Goal: Task Accomplishment & Management: Use online tool/utility

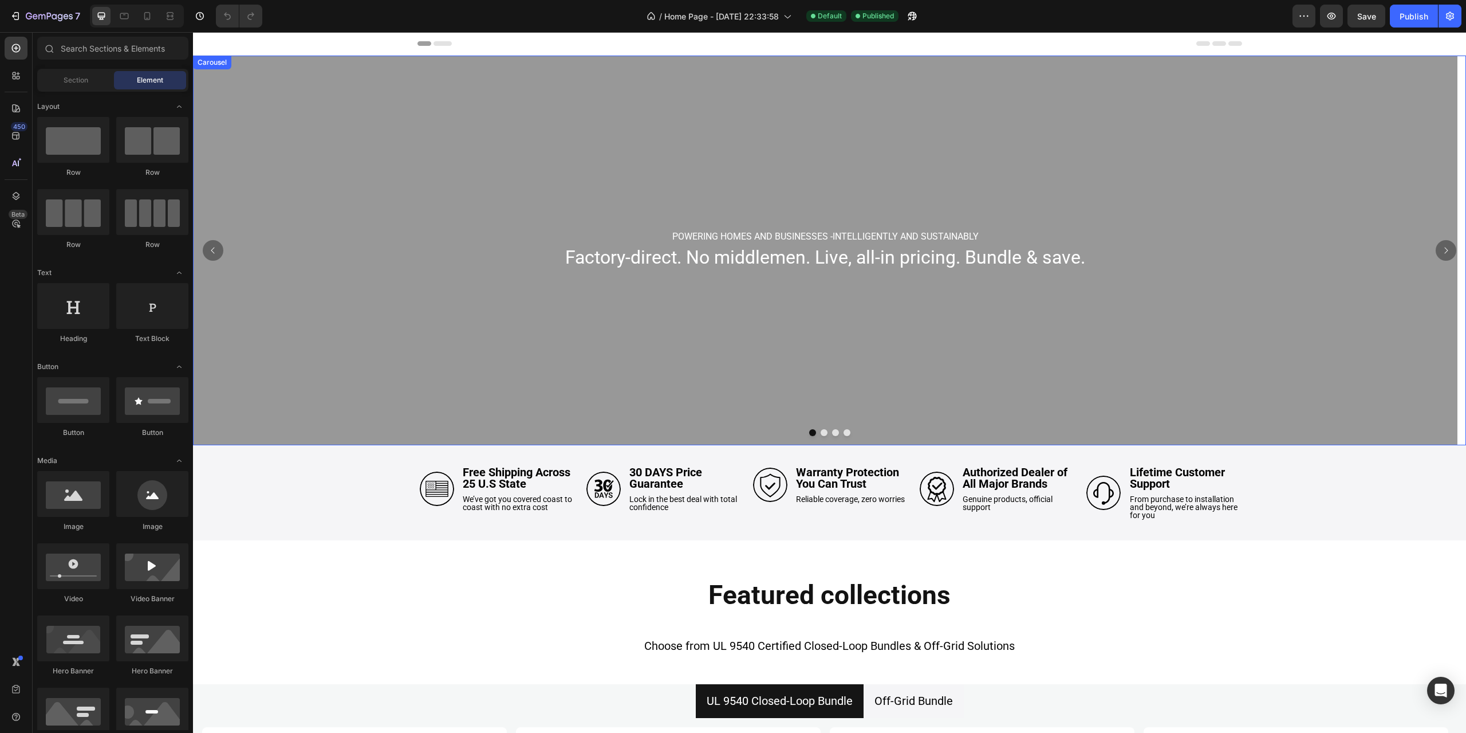
click at [821, 431] on button "Dot" at bounding box center [824, 432] width 7 height 7
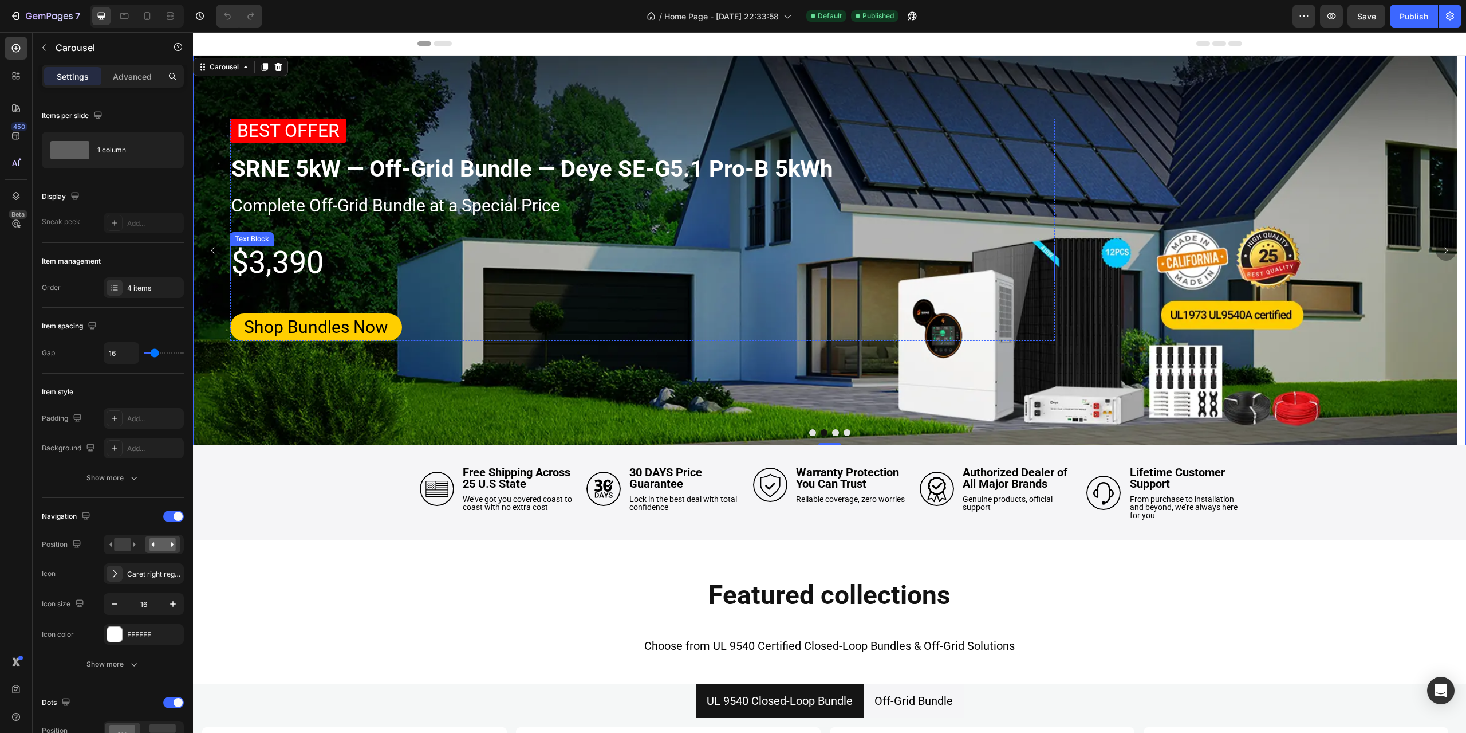
click at [284, 259] on p "$3,390" at bounding box center [642, 262] width 822 height 31
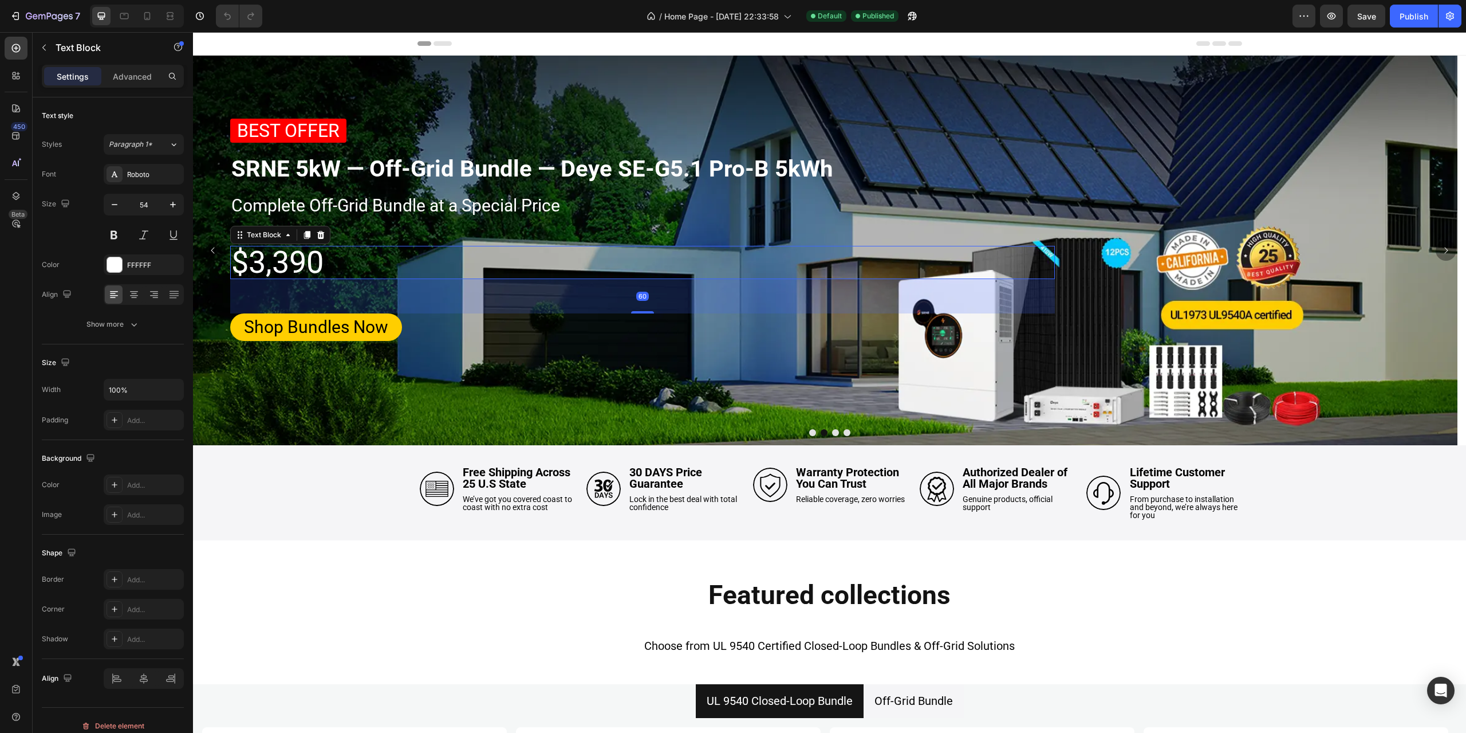
click at [290, 261] on p "$3,390" at bounding box center [642, 262] width 822 height 31
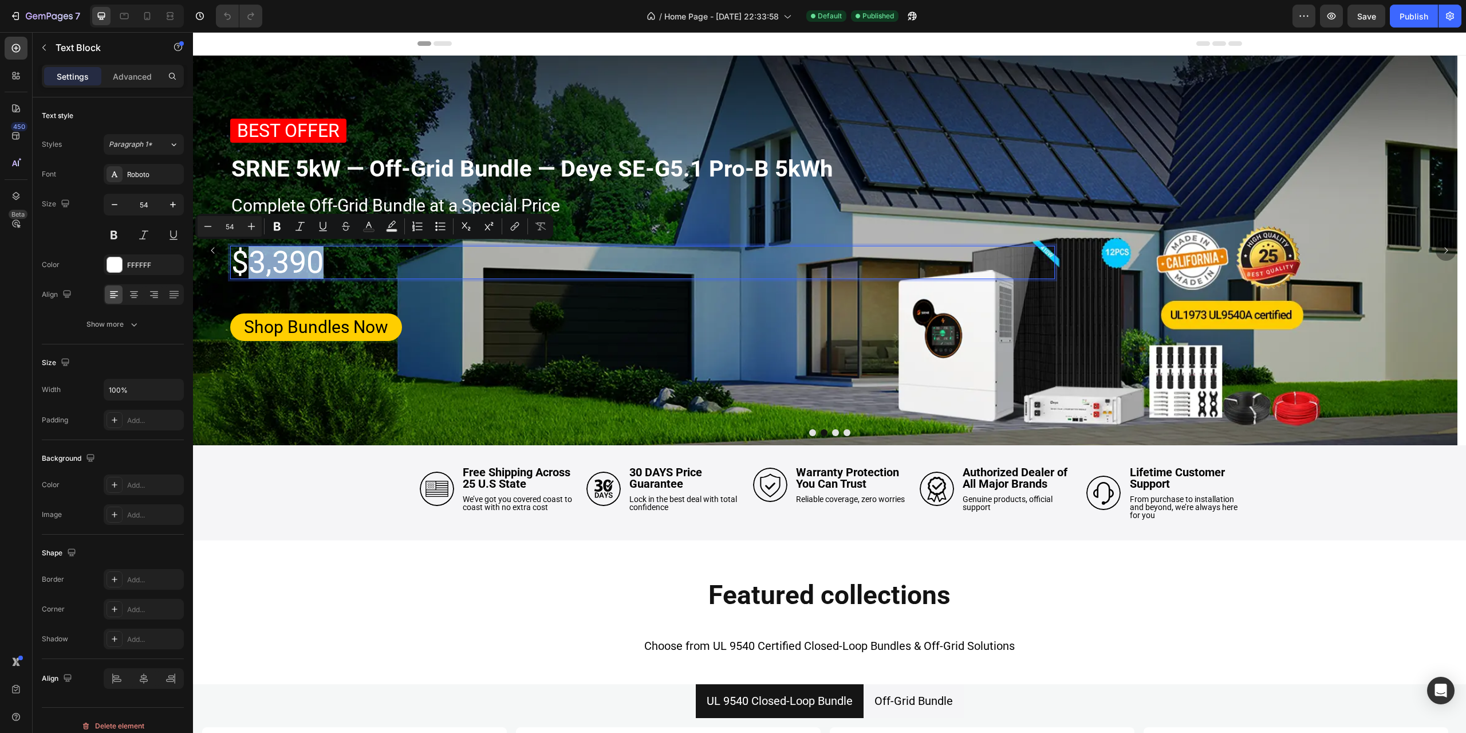
click at [284, 261] on p "$3,390" at bounding box center [642, 262] width 822 height 31
click at [290, 259] on p "$3,390" at bounding box center [642, 262] width 822 height 31
click at [321, 262] on p "$3,390" at bounding box center [642, 262] width 822 height 31
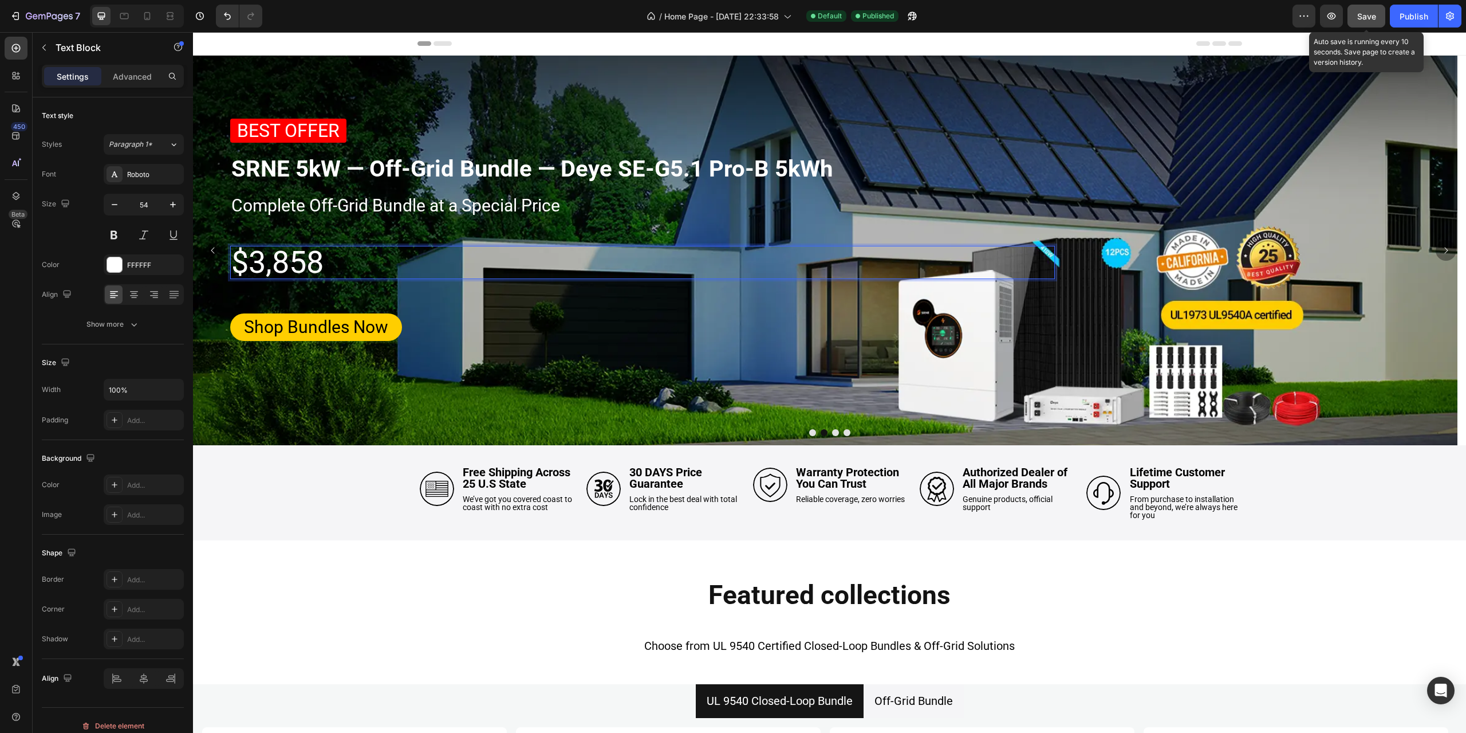
click at [1375, 16] on span "Save" at bounding box center [1366, 16] width 19 height 10
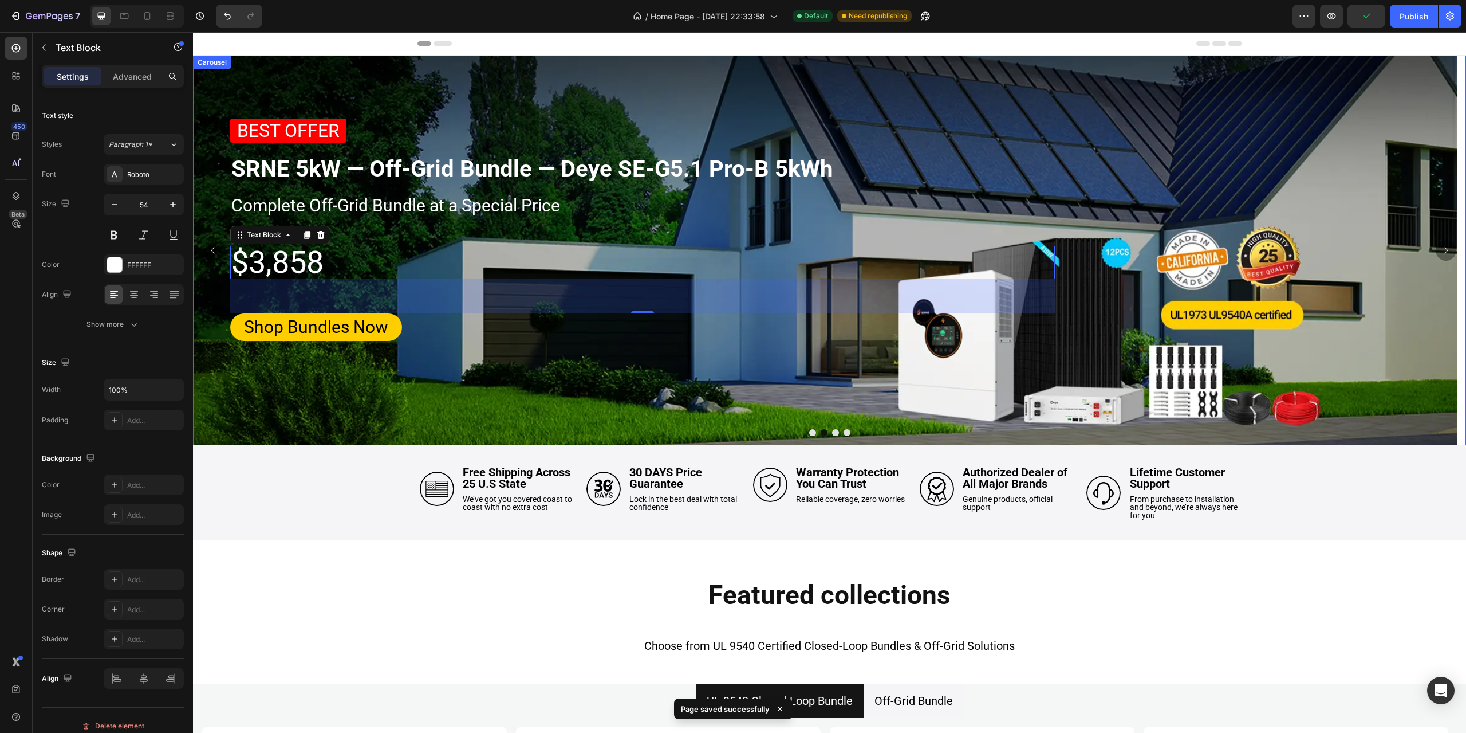
click at [832, 433] on button "Dot" at bounding box center [835, 432] width 7 height 7
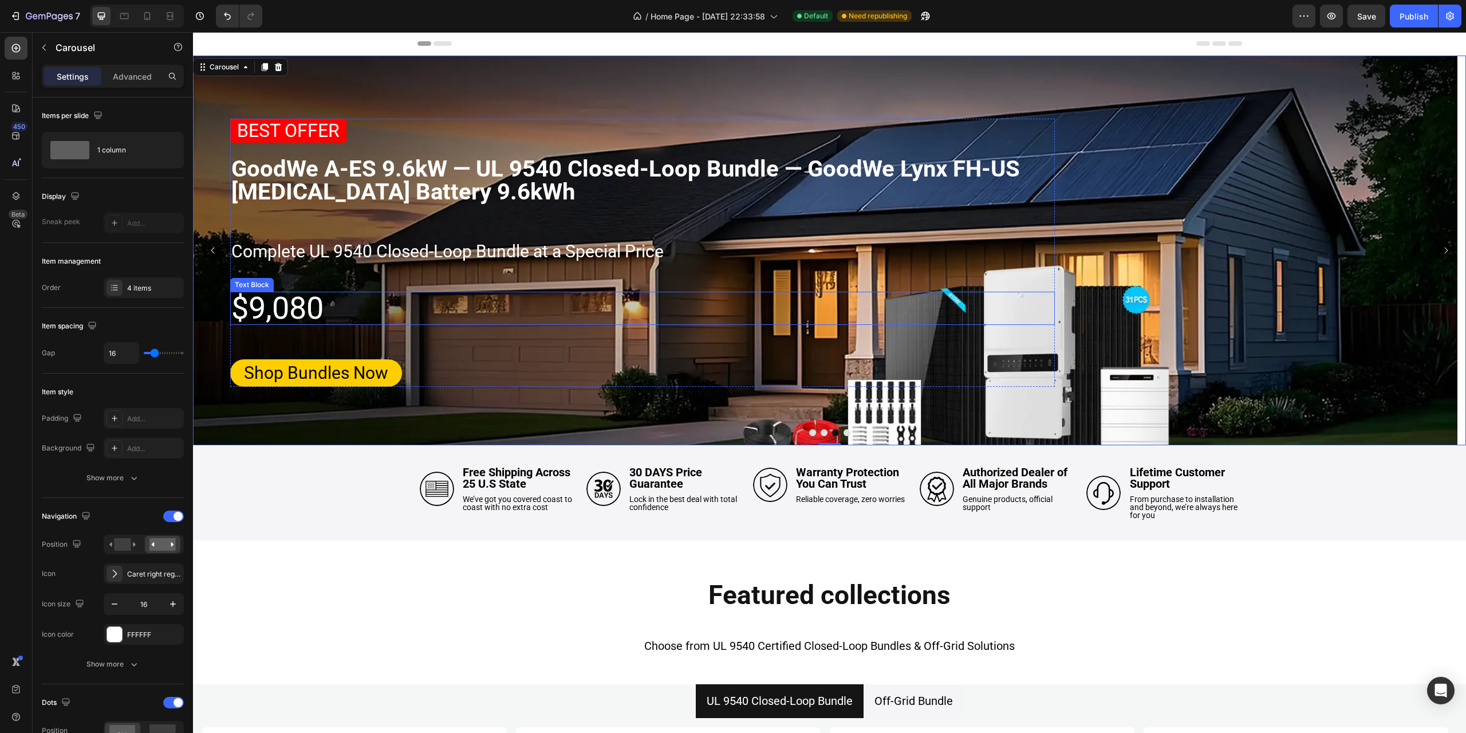
click at [263, 307] on p "$9,080" at bounding box center [642, 308] width 822 height 31
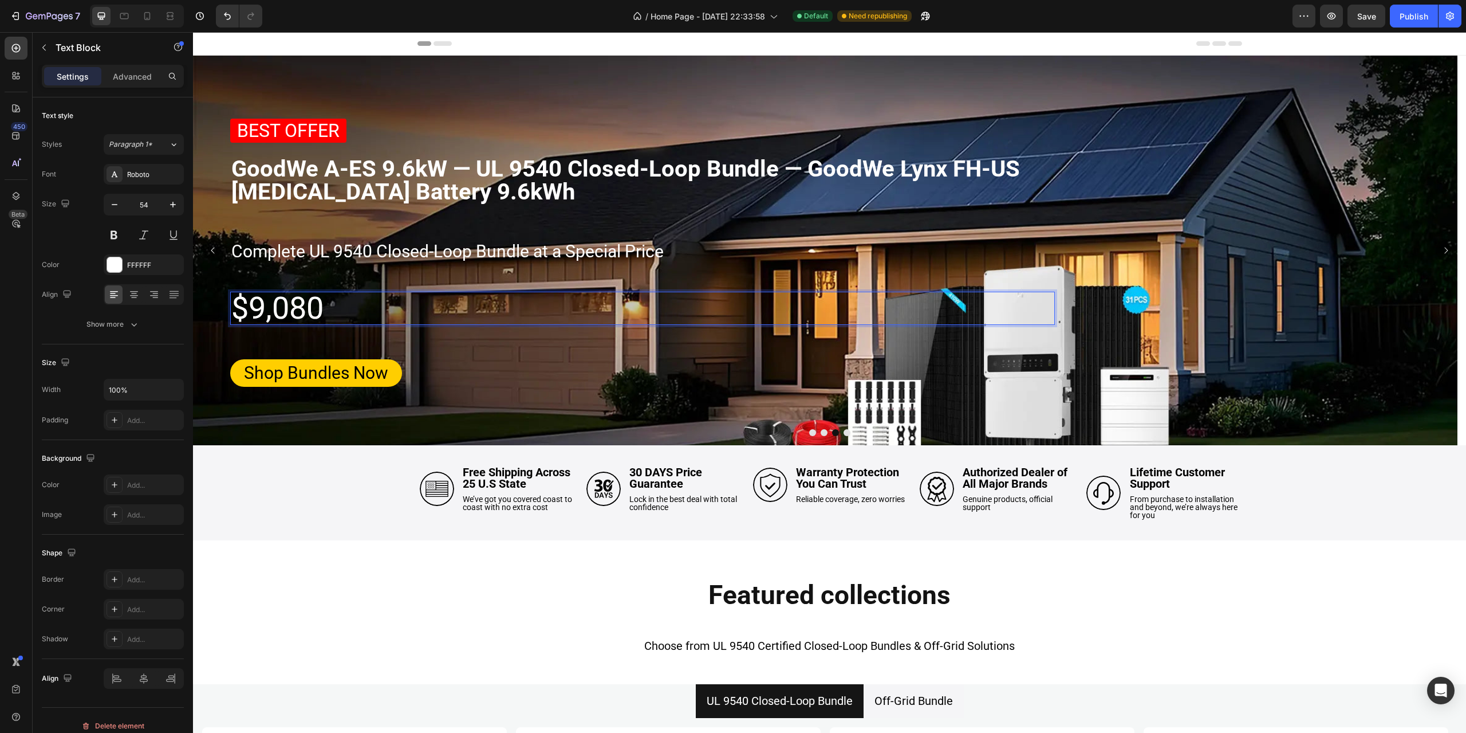
click at [274, 304] on p "$9,080" at bounding box center [642, 308] width 822 height 31
click at [260, 305] on p "$9,080" at bounding box center [642, 308] width 822 height 31
click at [844, 432] on button "Dot" at bounding box center [847, 432] width 7 height 7
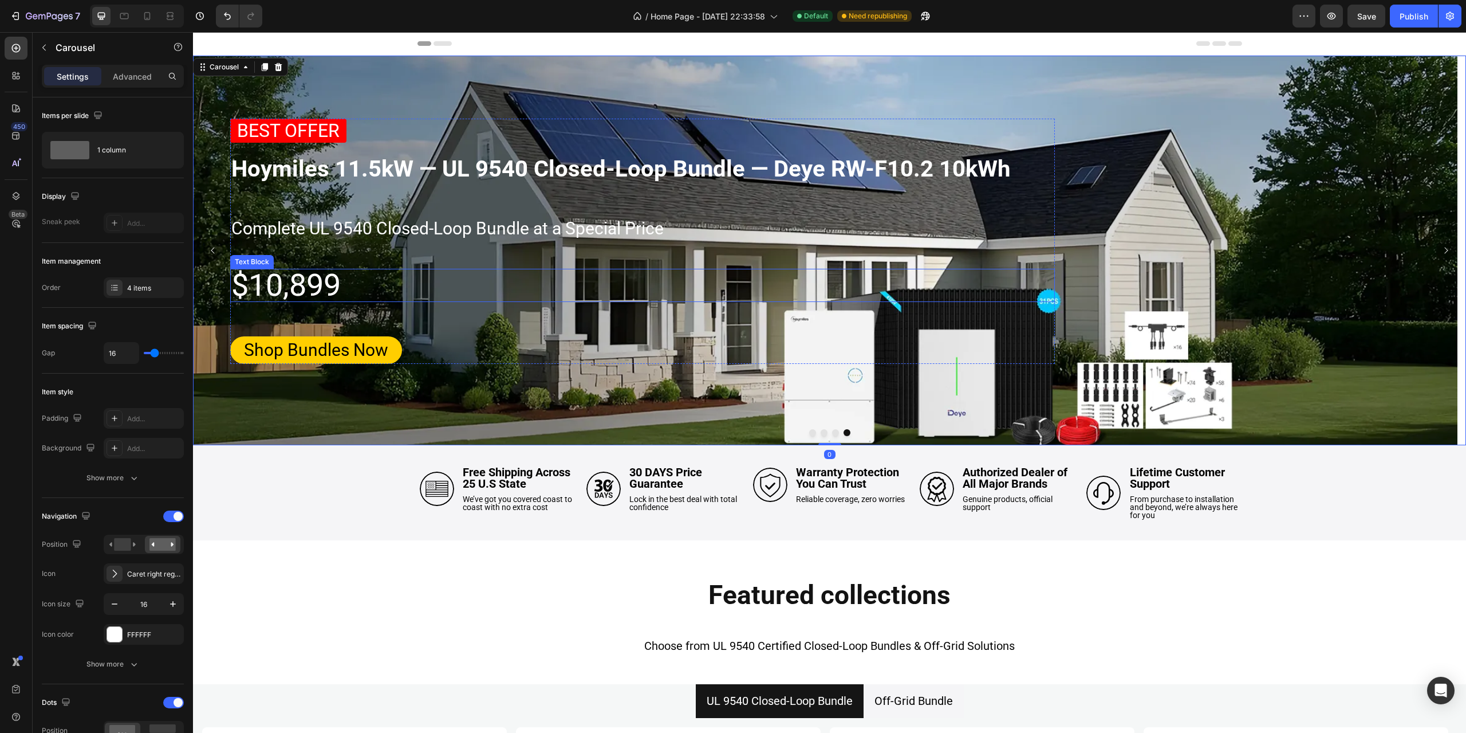
click at [280, 282] on p "$10,899" at bounding box center [642, 285] width 822 height 31
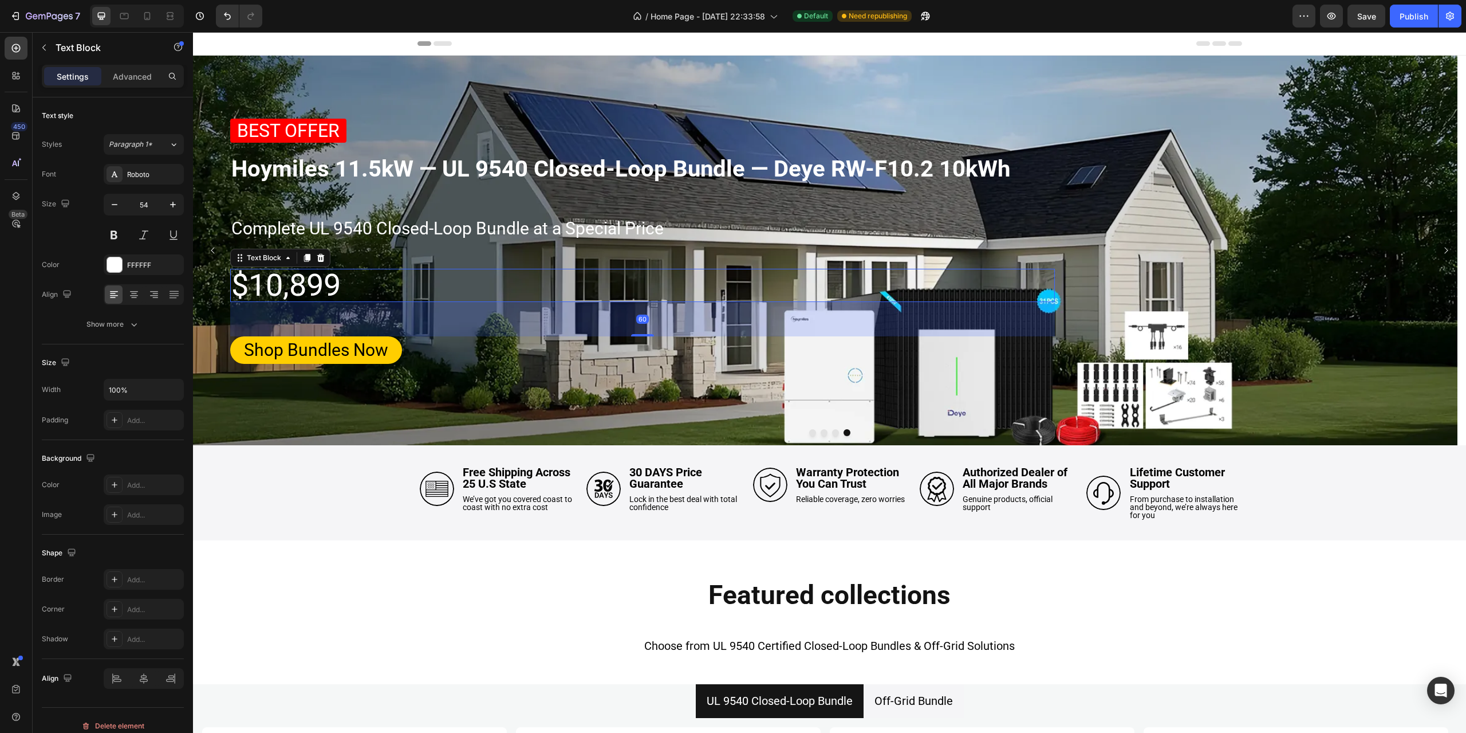
click at [280, 283] on p "$10,899" at bounding box center [642, 285] width 822 height 31
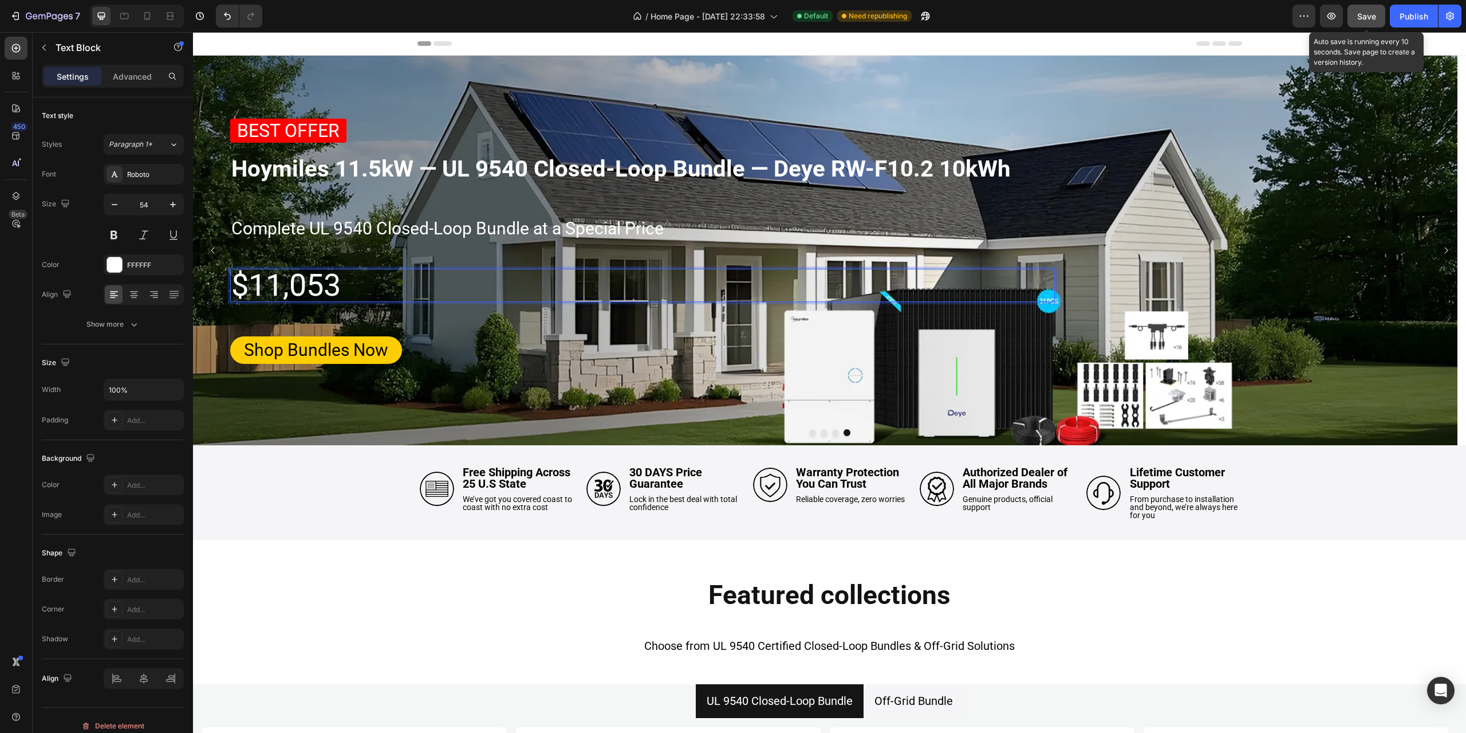
click at [1357, 11] on span "Save" at bounding box center [1366, 16] width 19 height 10
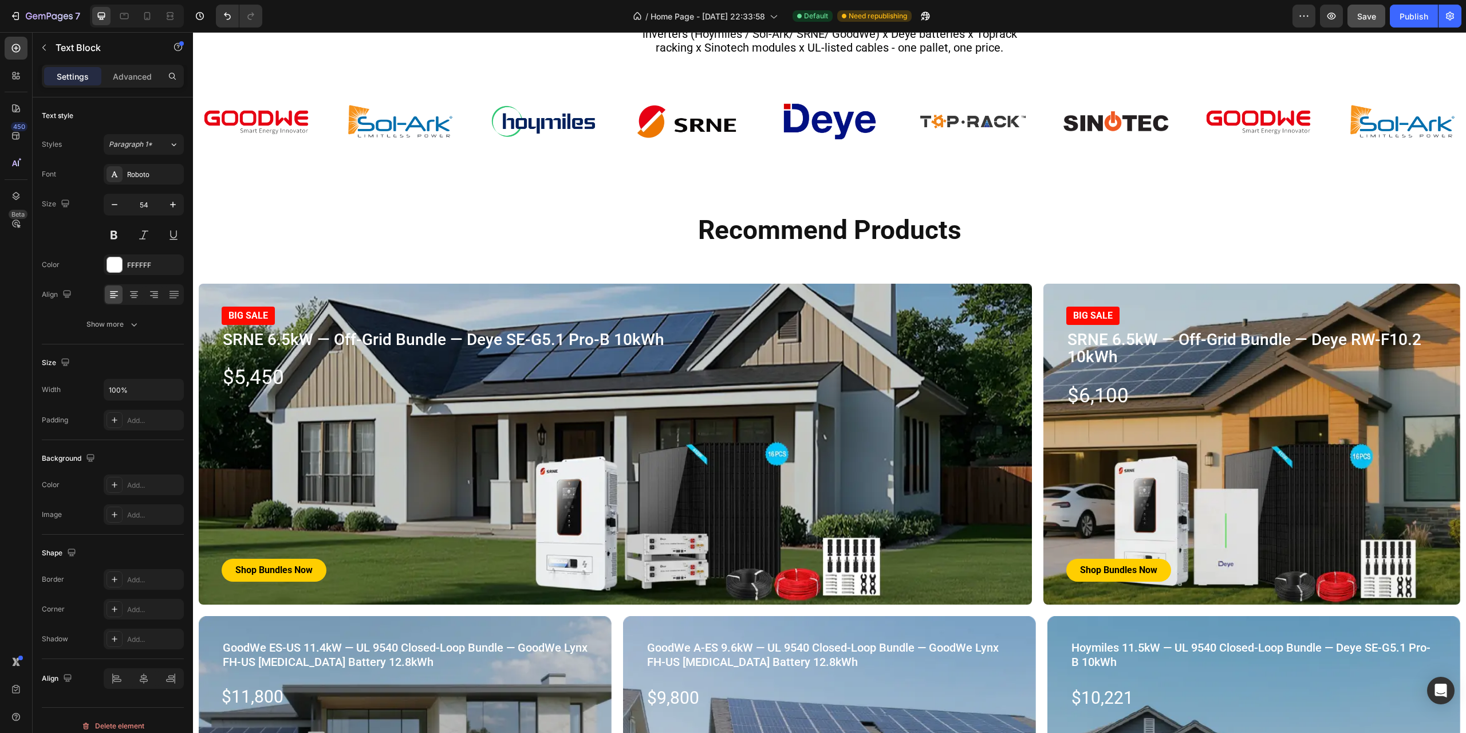
scroll to position [1489, 0]
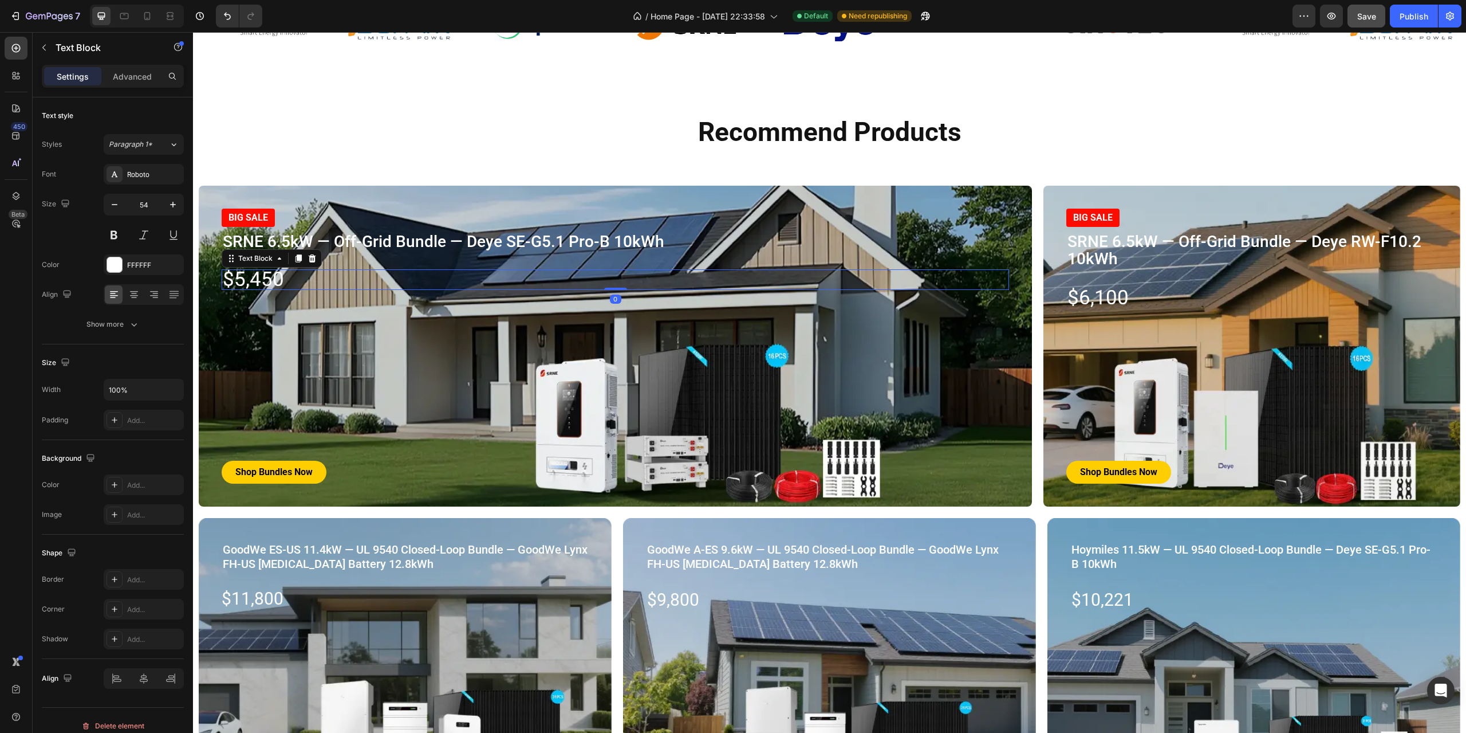
click at [243, 278] on span "$5,450" at bounding box center [253, 278] width 61 height 23
click at [277, 277] on span "$5,450" at bounding box center [253, 278] width 61 height 23
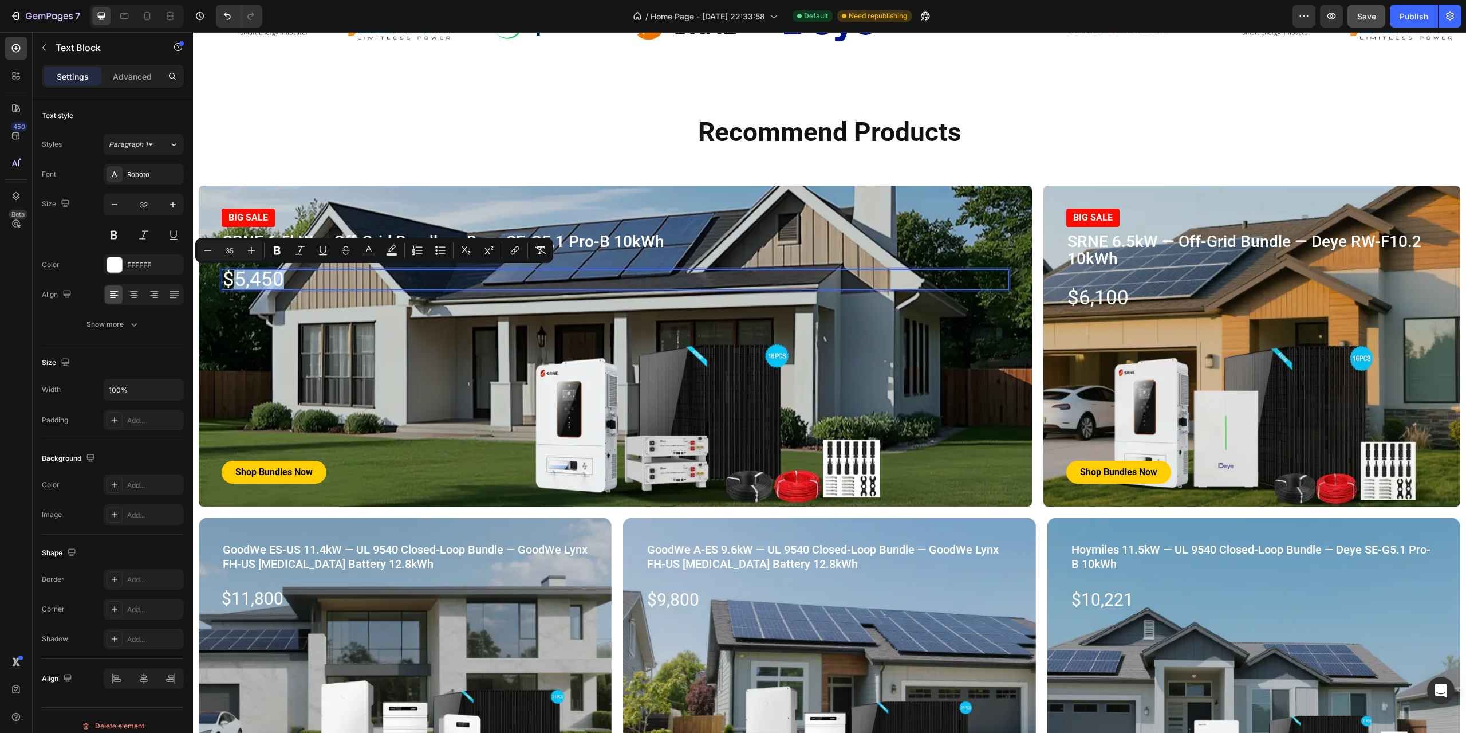
click at [243, 281] on span "$5,450" at bounding box center [253, 278] width 61 height 23
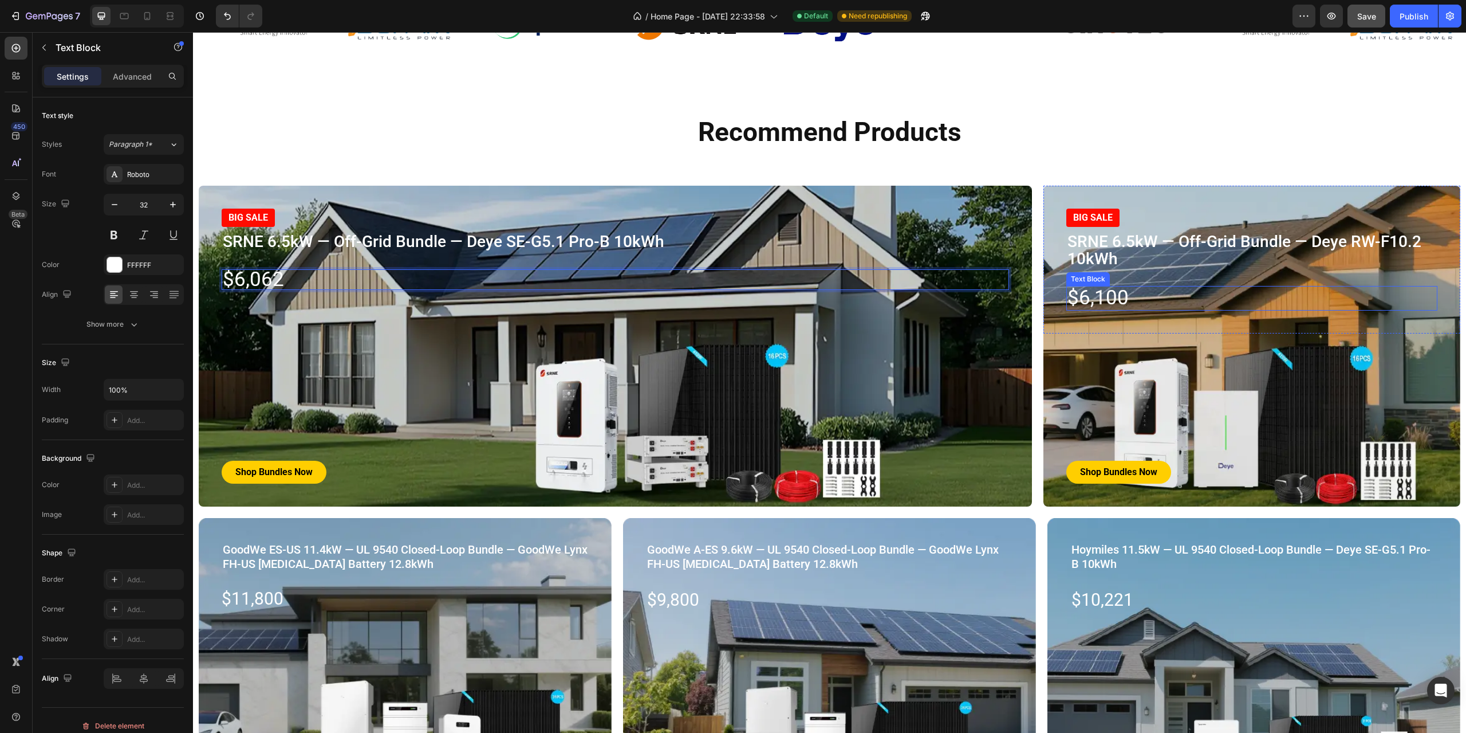
click at [1097, 298] on span "$6,100" at bounding box center [1098, 297] width 61 height 23
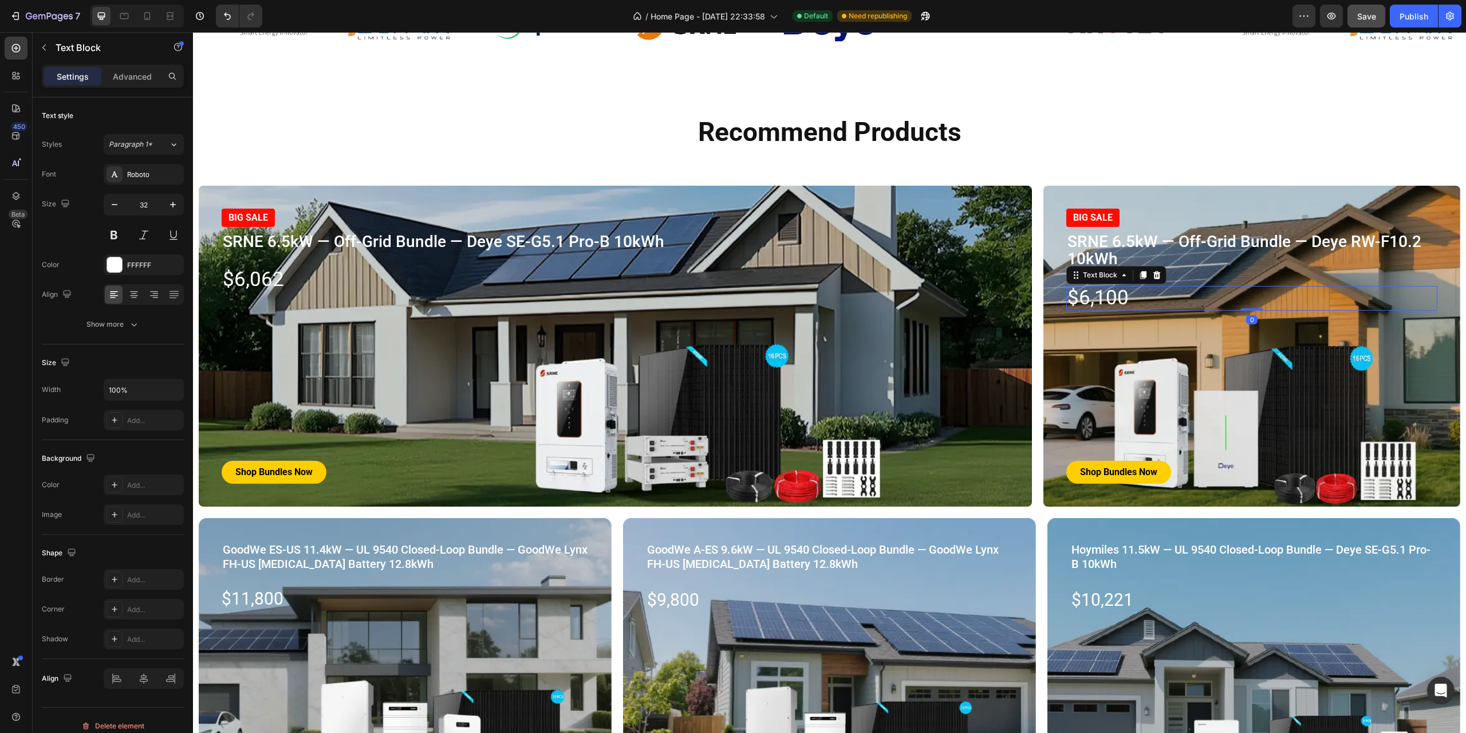
click at [1117, 301] on span "$6,100" at bounding box center [1098, 297] width 61 height 23
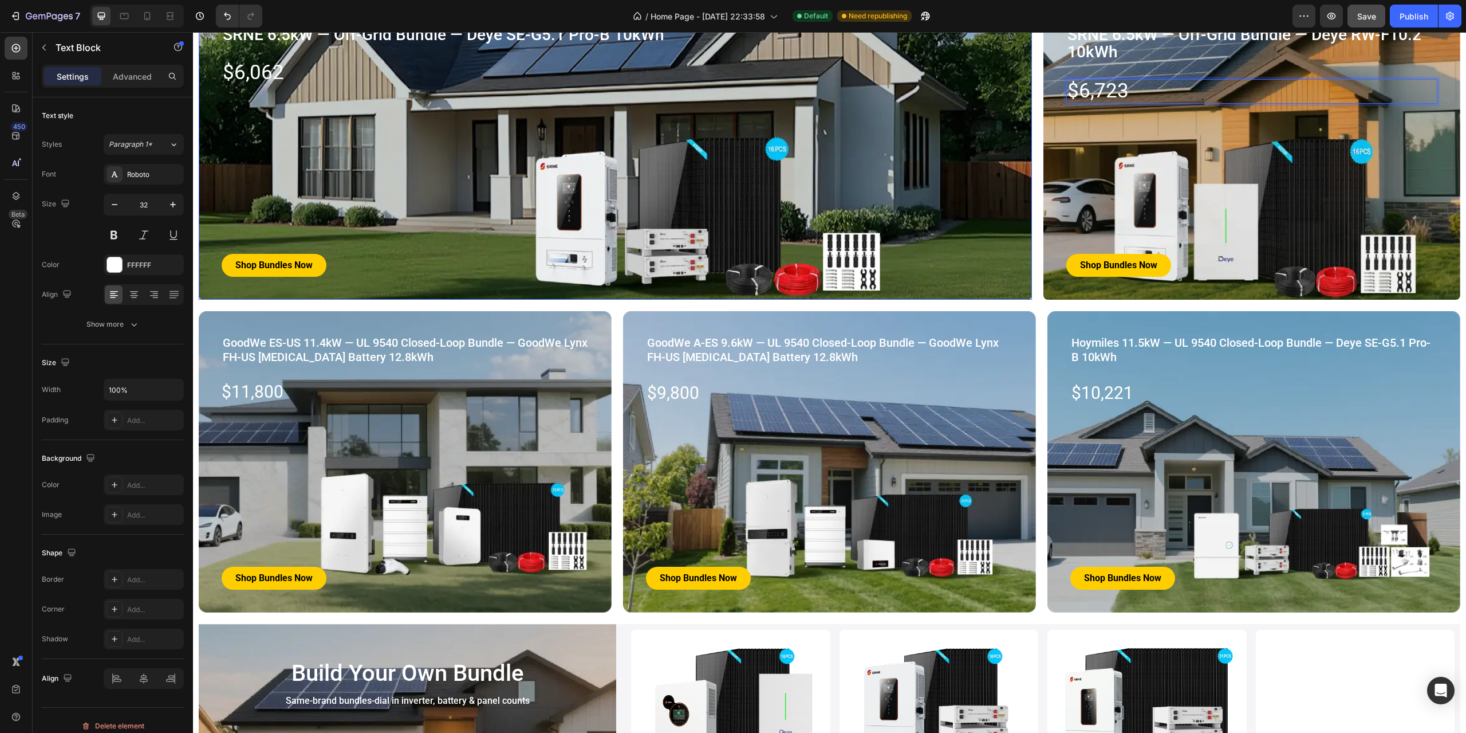
scroll to position [1718, 0]
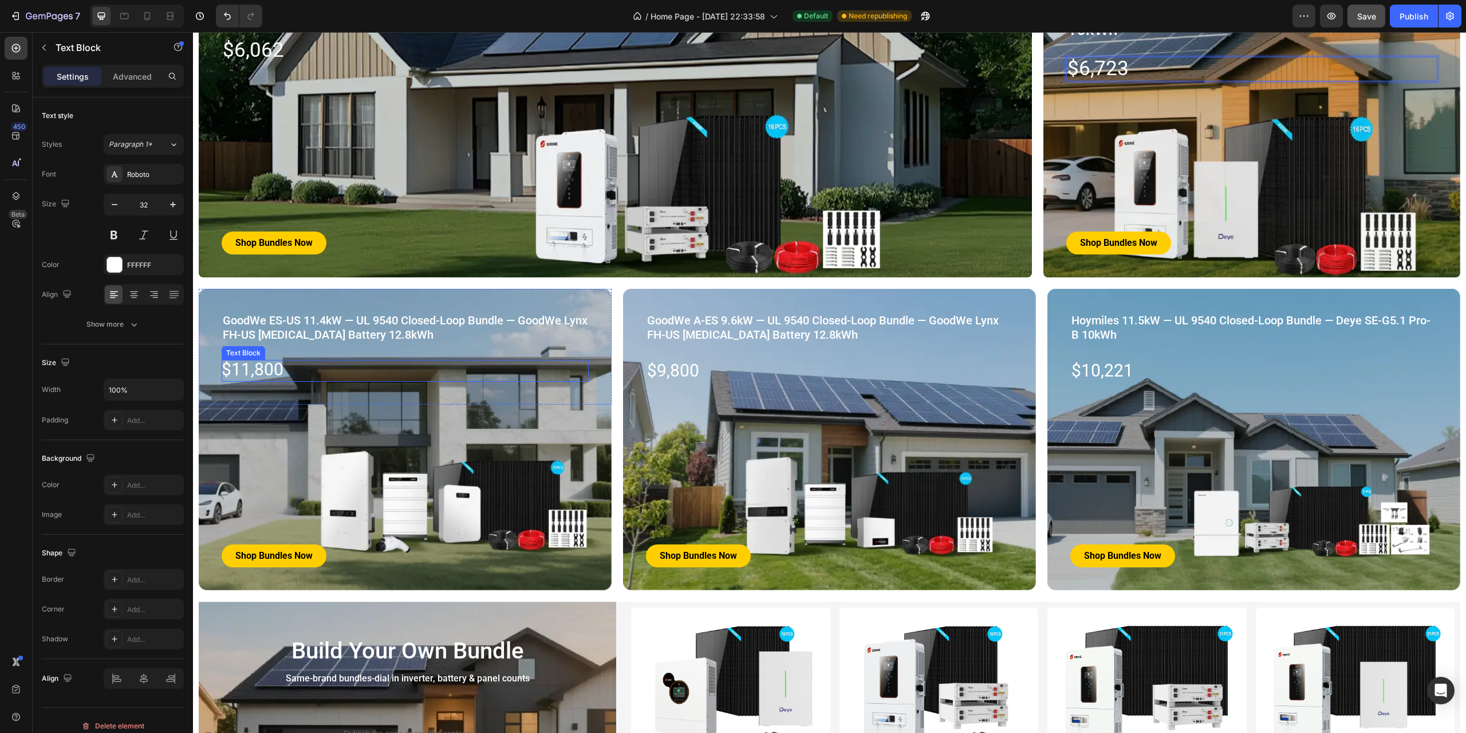
click at [259, 372] on span "$11,800" at bounding box center [253, 369] width 62 height 20
click at [252, 371] on span "$11,800" at bounding box center [253, 369] width 62 height 20
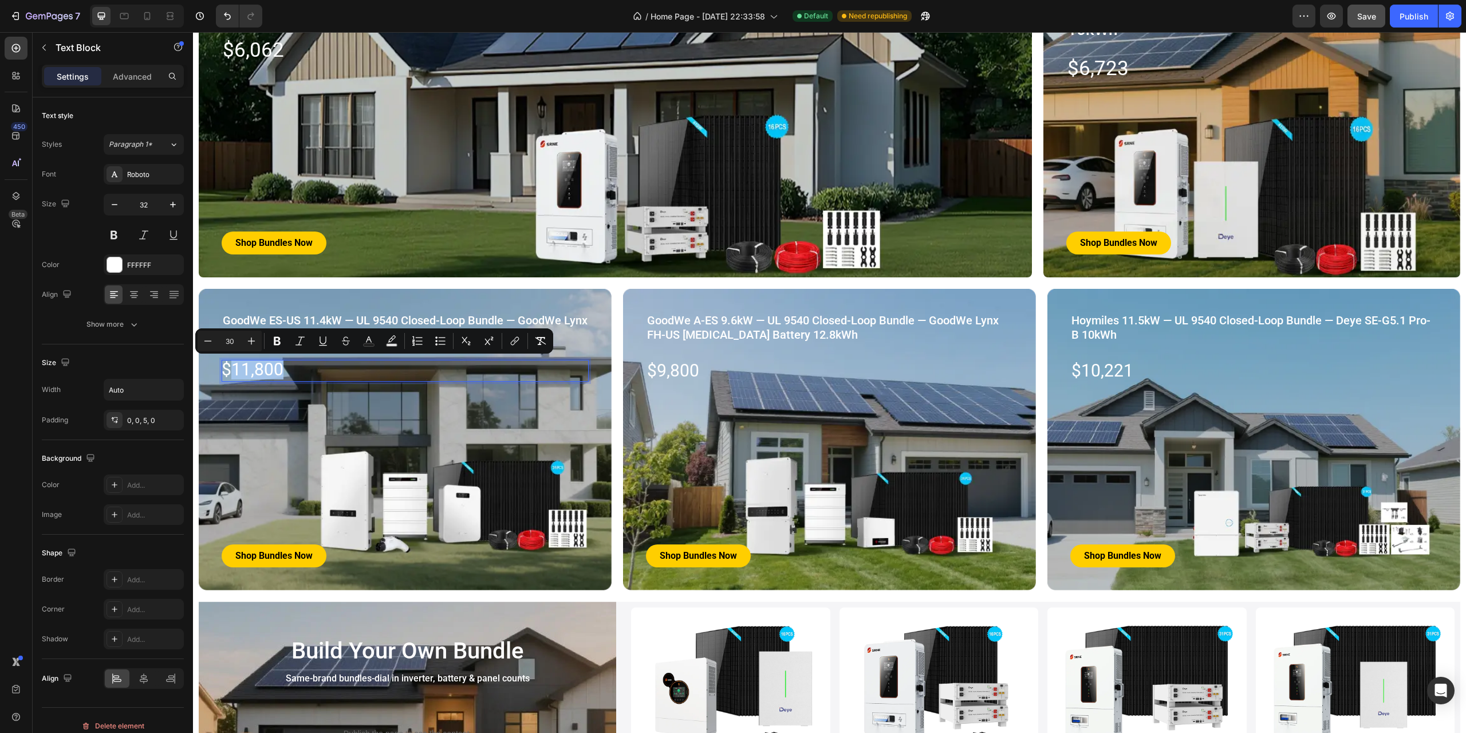
click at [247, 368] on span "$11,800" at bounding box center [253, 369] width 62 height 20
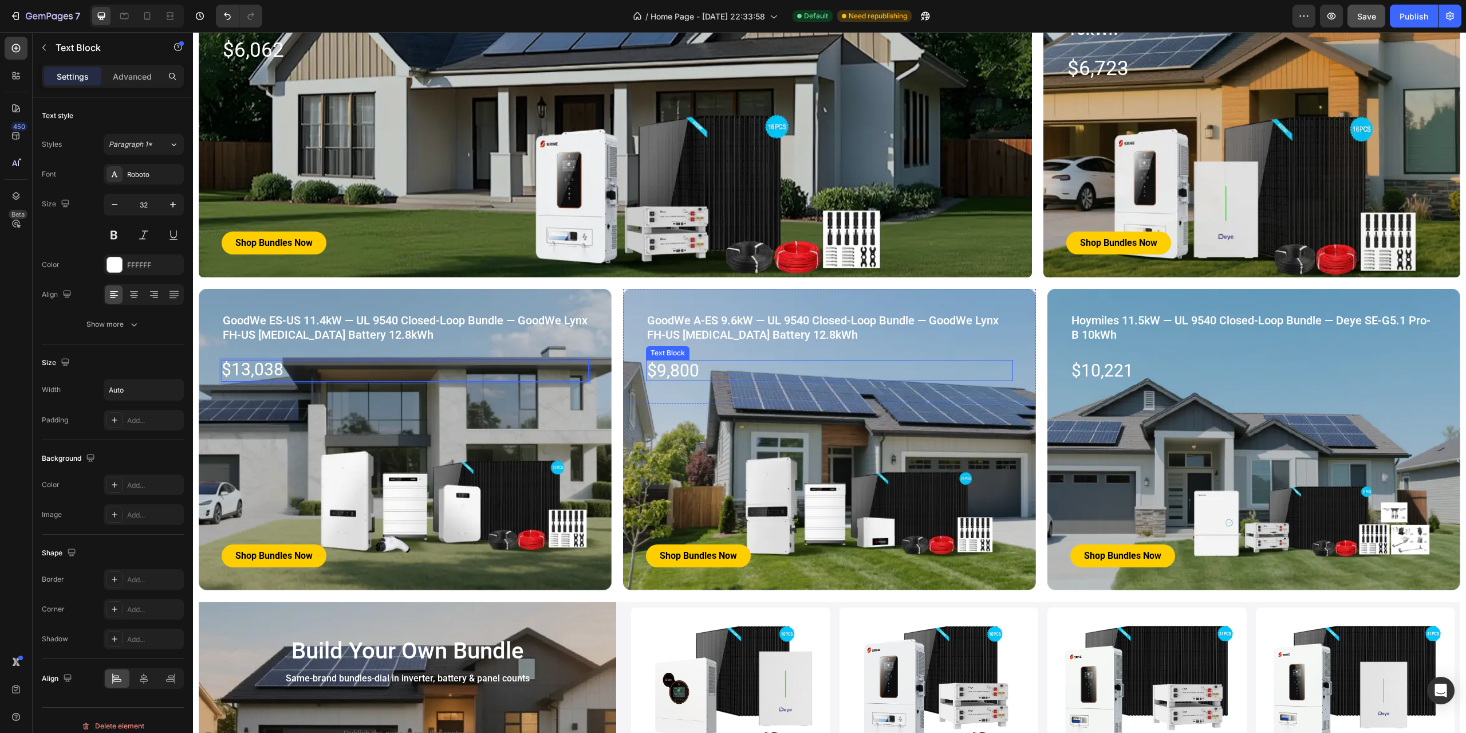
click at [666, 370] on span "$9,800" at bounding box center [673, 370] width 52 height 20
click at [663, 370] on span "$9,800" at bounding box center [673, 370] width 52 height 20
click at [1112, 371] on span "$10,221" at bounding box center [1103, 370] width 62 height 20
click at [1128, 372] on div "$10,221" at bounding box center [1102, 370] width 64 height 21
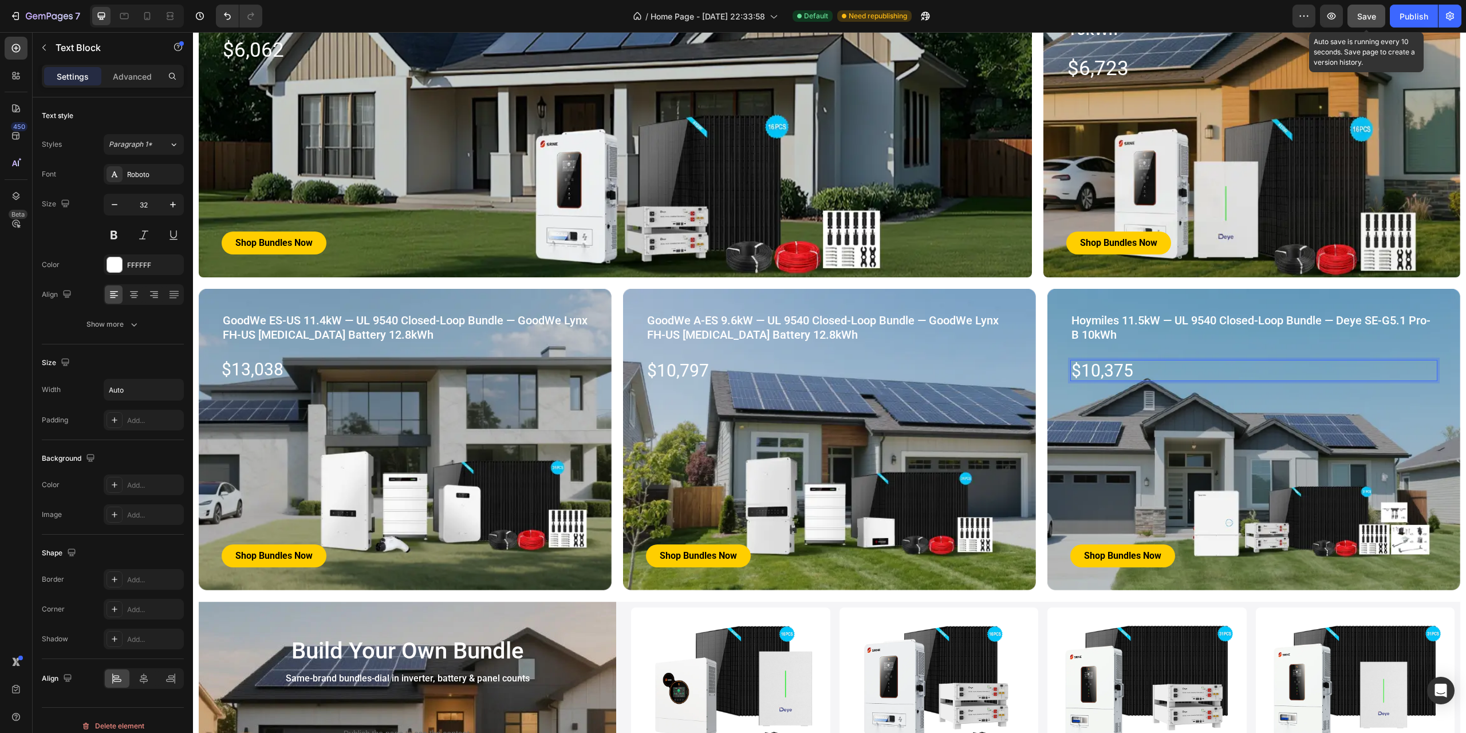
click at [1367, 19] on span "Save" at bounding box center [1366, 16] width 19 height 10
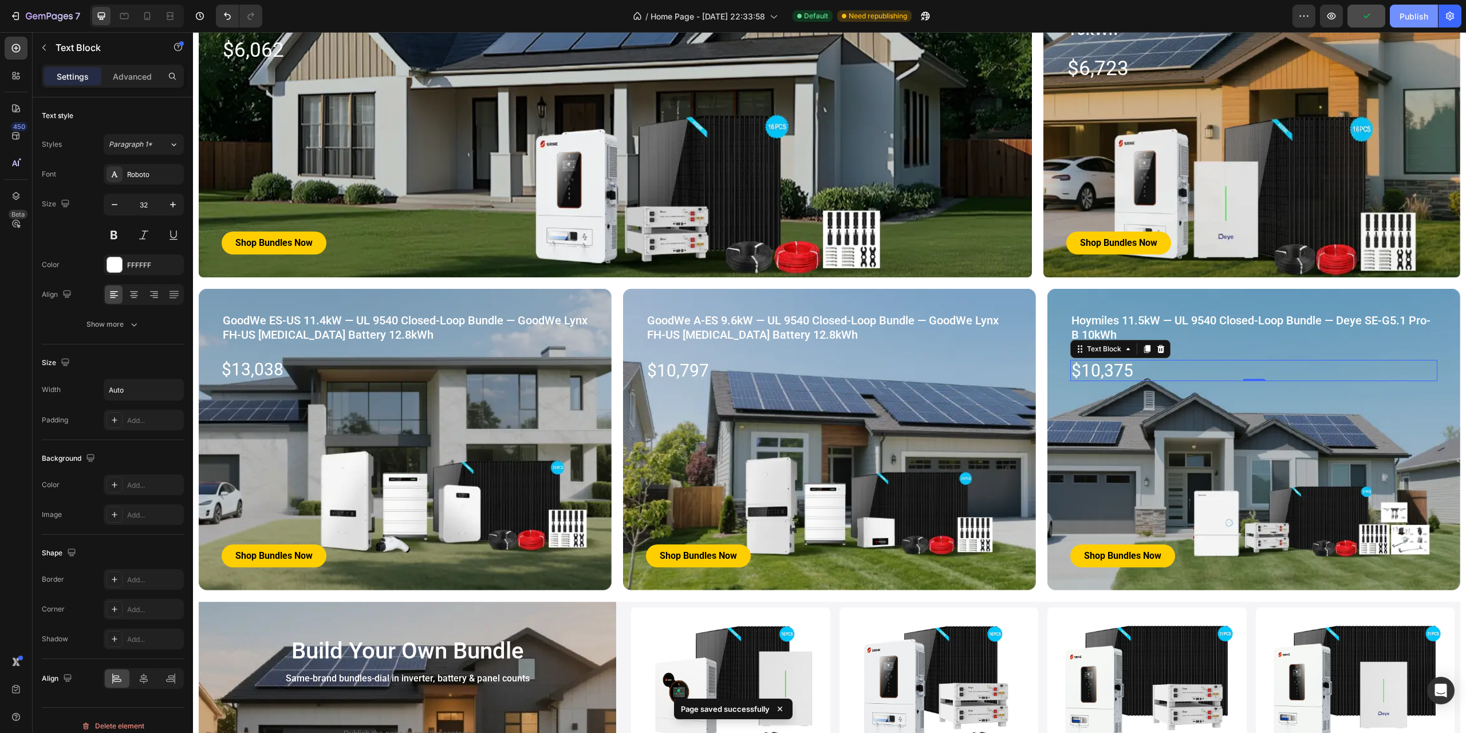
click at [1420, 18] on div "Publish" at bounding box center [1414, 16] width 29 height 12
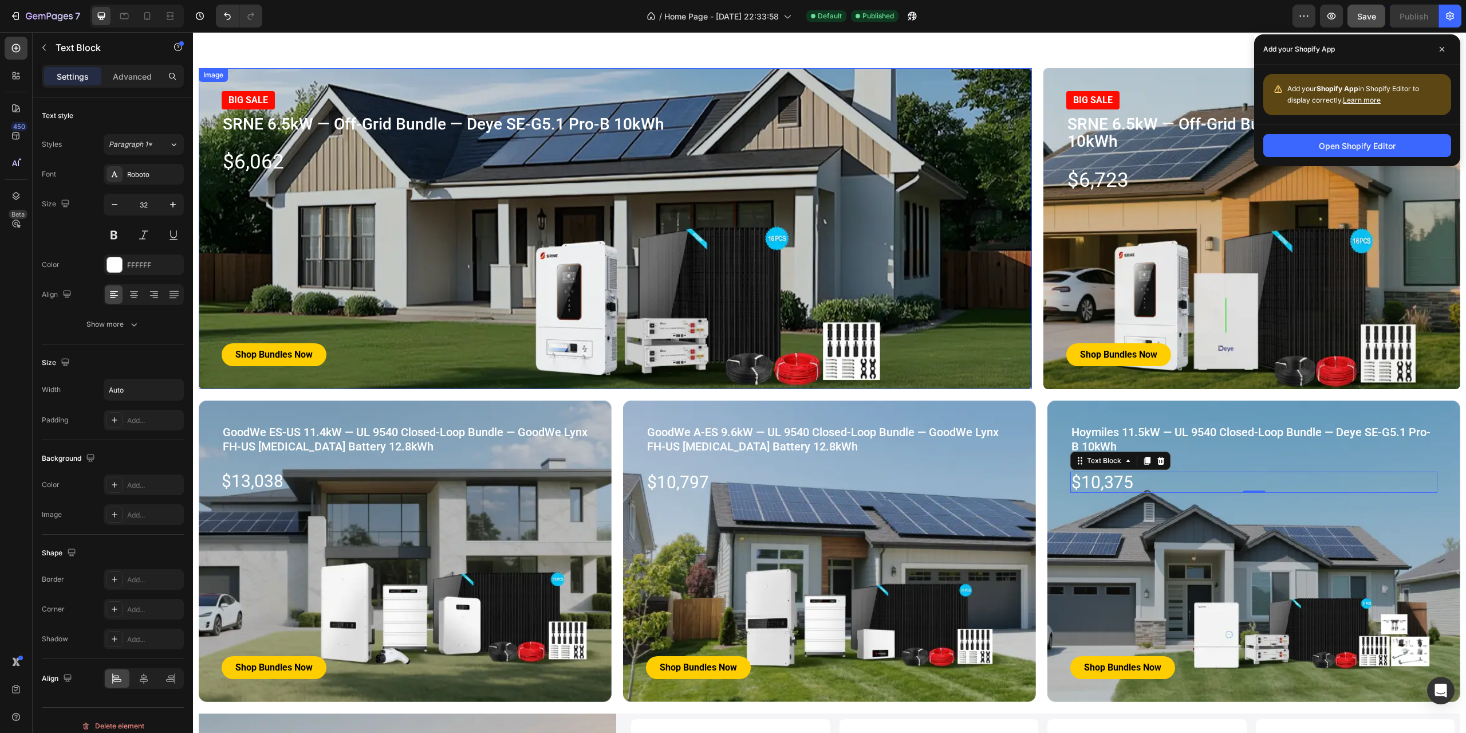
scroll to position [1546, 0]
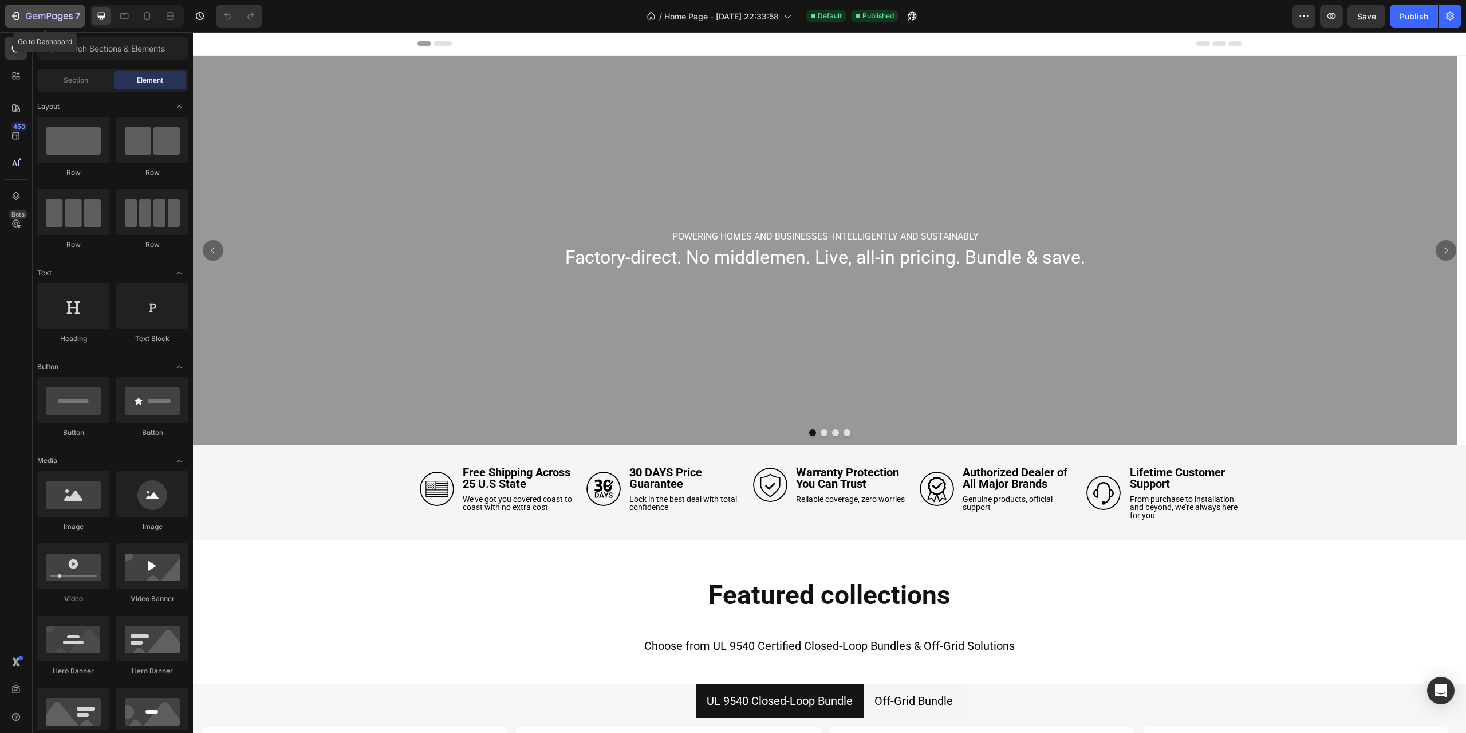
click at [26, 19] on icon "button" at bounding box center [49, 17] width 47 height 10
